Goal: Task Accomplishment & Management: Complete application form

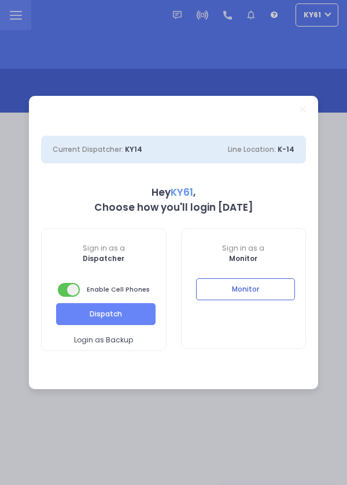
select select "7"
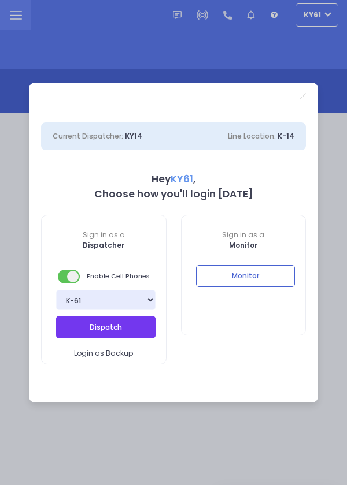
click at [126, 327] on button "Dispatch" at bounding box center [105, 327] width 99 height 22
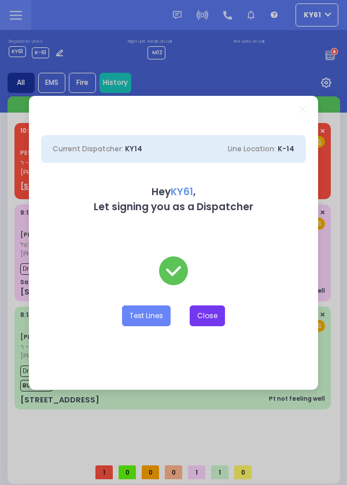
click at [202, 319] on button "Close" at bounding box center [206, 316] width 35 height 21
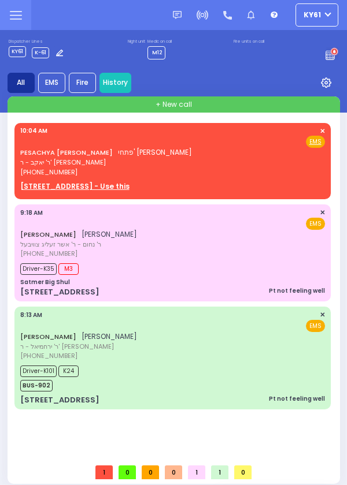
click at [192, 262] on div "Driver-K35 M3" at bounding box center [172, 267] width 304 height 14
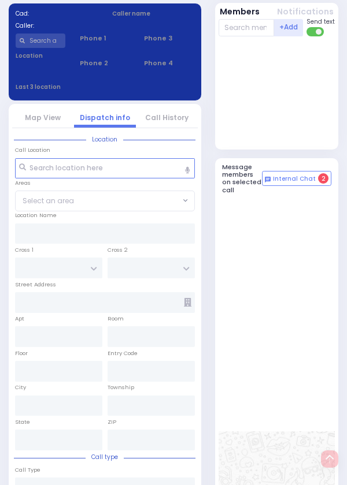
select select
type input "Pt not feeling well"
radio input "true"
type input "YITZCHOK JOSHUA"
type input "KORNBLY"
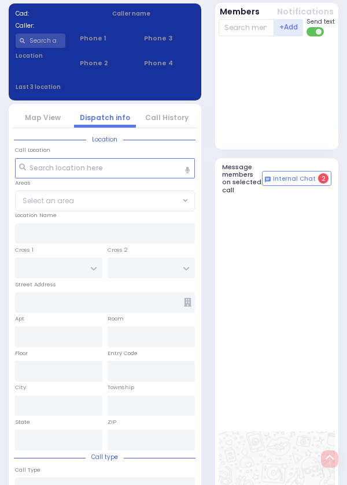
type input "Boruch"
type input "Hirsch"
type input "60"
select select "Year"
select select "[DEMOGRAPHIC_DATA]"
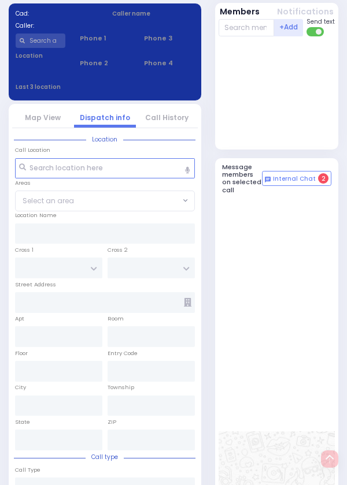
type input "09:18"
type input "09:20"
type input "09:25"
type input "09:55"
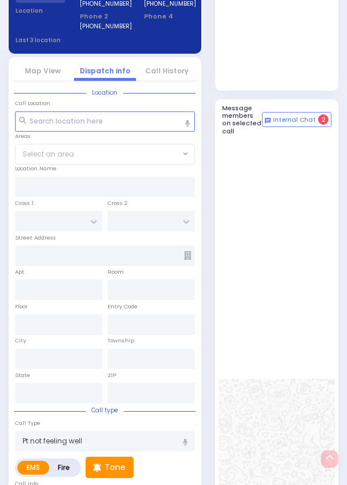
type input "Satmer Big Shul"
type input "EAHAL COURT"
type input "[STREET_ADDRESS]"
type input "Kiryas Joel"
type input "New York"
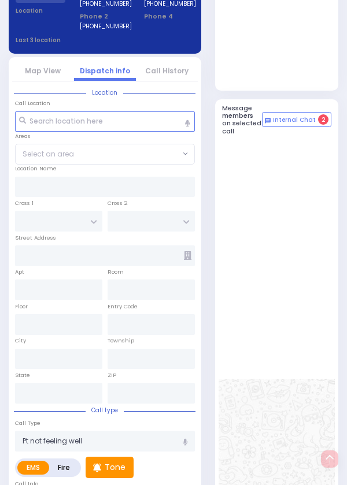
type input "10950"
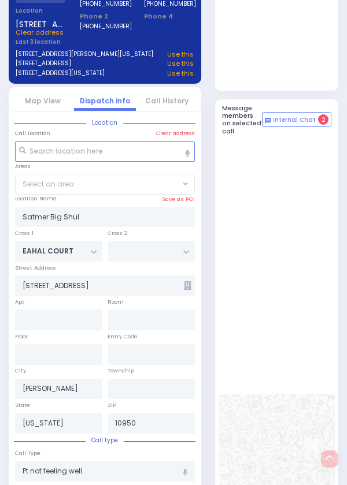
select select "SECTION 1"
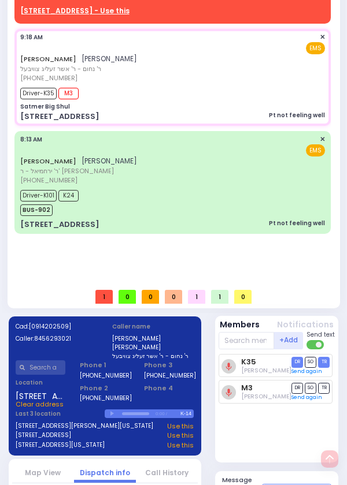
scroll to position [0, 0]
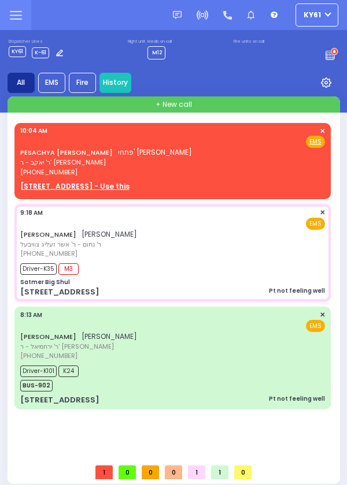
click at [206, 162] on div "PESACHYA ZVI BRAUNER פתחי' צבי ברוינער ר' יאקב - ר' יצחק שטויבער (845) 492-3658…" at bounding box center [172, 151] width 304 height 51
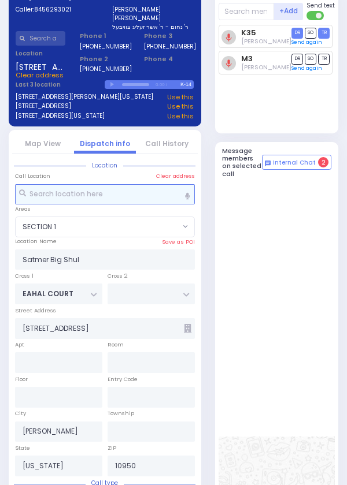
select select
radio input "true"
type input "PESACHYA ZVI"
type input "BRAUNER"
select select
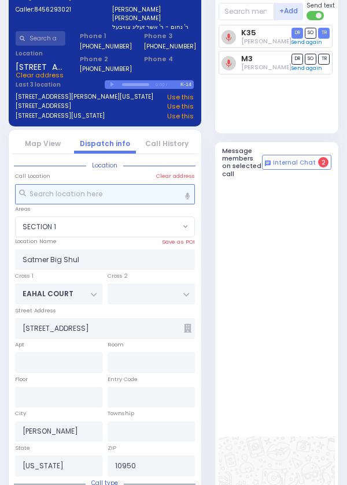
select select
type input "10:04"
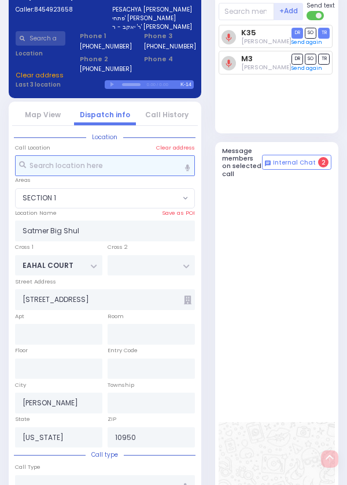
scroll to position [548, 0]
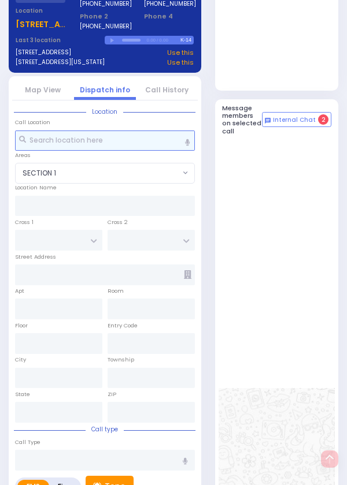
select select
radio input "true"
select select
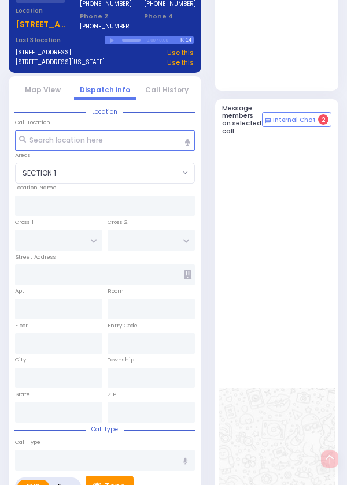
click at [301, 85] on div at bounding box center [277, 33] width 118 height 103
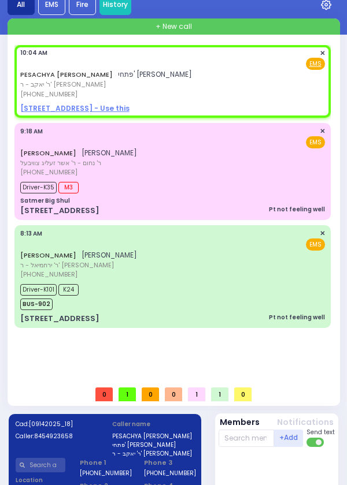
scroll to position [0, 0]
